Goal: Information Seeking & Learning: Learn about a topic

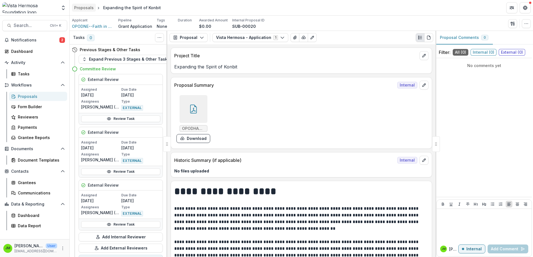
click at [83, 9] on div "Proposals" at bounding box center [84, 8] width 20 height 6
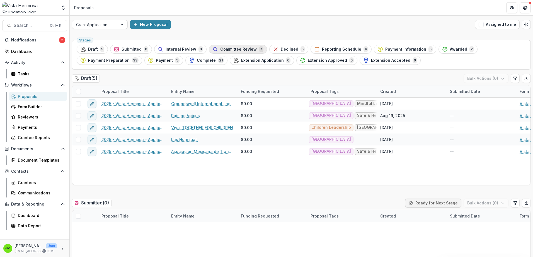
click at [244, 53] on button "Committee Review 7" at bounding box center [238, 49] width 58 height 9
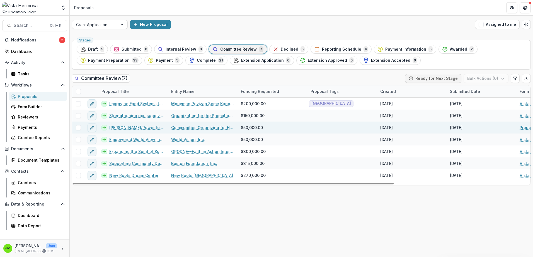
click at [146, 129] on link "[PERSON_NAME]/Power to Girls [GEOGRAPHIC_DATA]" at bounding box center [136, 128] width 55 height 6
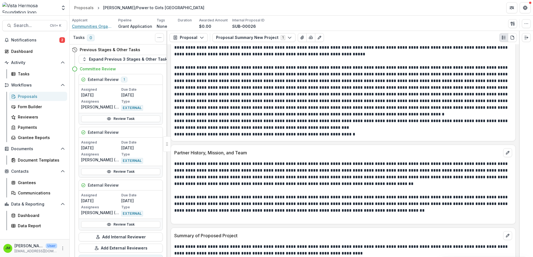
scroll to position [306, 0]
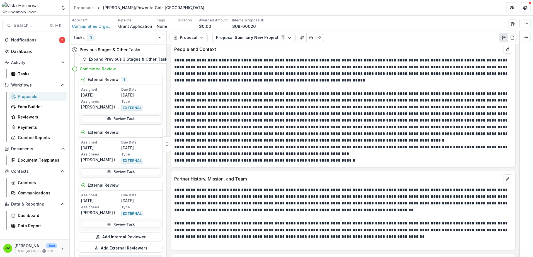
click at [87, 26] on span "Communities Organizing for Haitian Engagement and Development (COFHED)" at bounding box center [93, 26] width 42 height 6
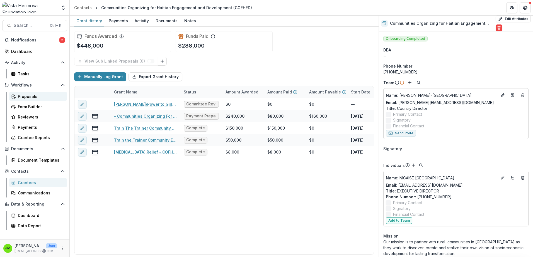
click at [21, 95] on div "Proposals" at bounding box center [40, 97] width 45 height 6
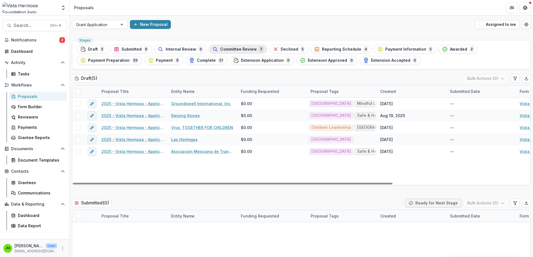
click at [235, 50] on span "Committee Review" at bounding box center [238, 49] width 36 height 5
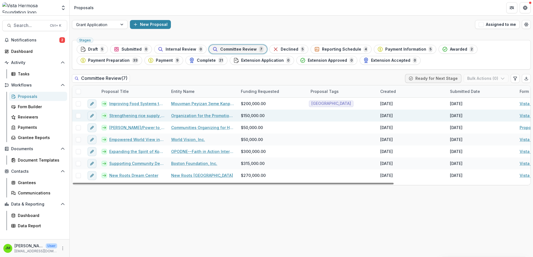
click at [153, 115] on link "Strengthening rice supply chain and food security through agricultural extensio…" at bounding box center [136, 116] width 55 height 6
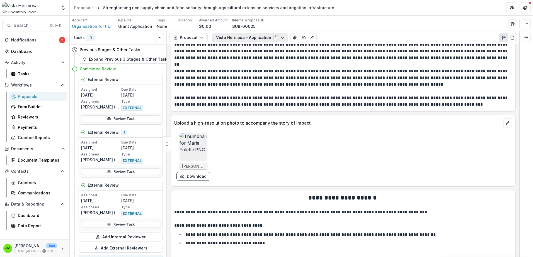
scroll to position [3553, 0]
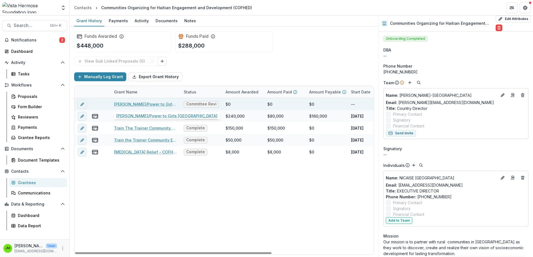
click at [157, 103] on link "[PERSON_NAME]/Power to Girls [GEOGRAPHIC_DATA]" at bounding box center [145, 104] width 63 height 6
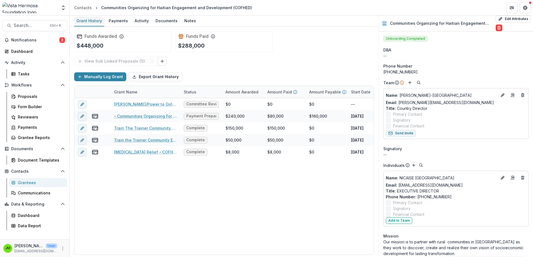
click at [99, 26] on link "Grant History" at bounding box center [89, 21] width 30 height 11
click at [194, 18] on div "Notes" at bounding box center [190, 21] width 16 height 8
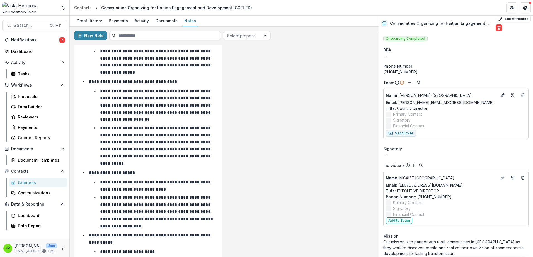
scroll to position [169, 0]
